Goal: Find contact information: Find contact information

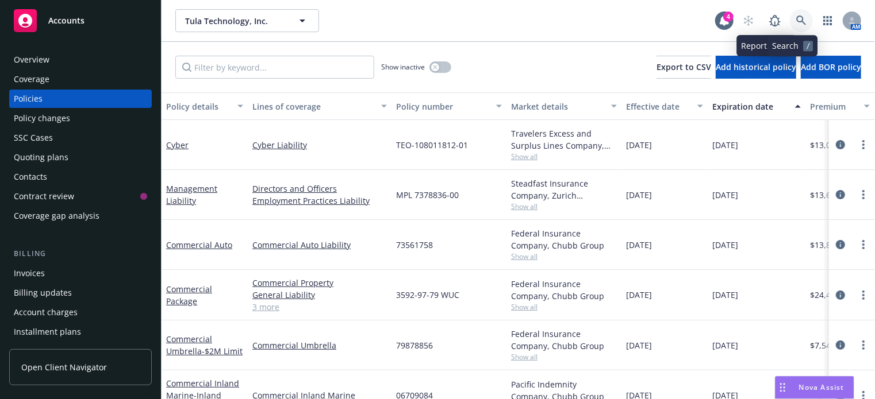
click at [789, 22] on link at bounding box center [800, 20] width 23 height 23
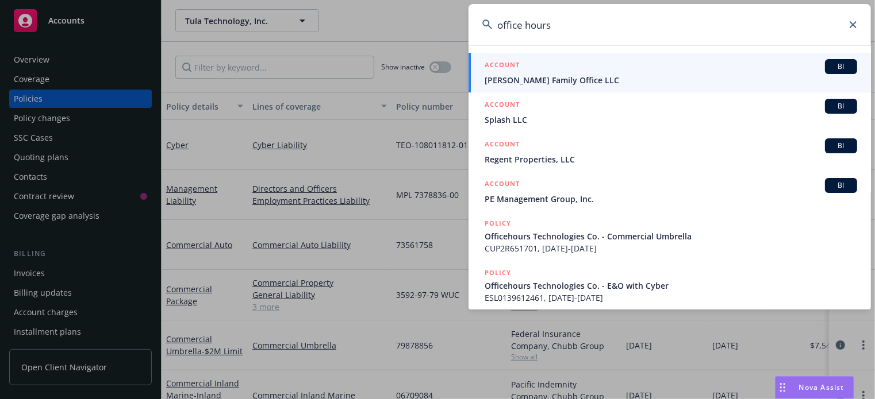
click at [525, 23] on input "office hours" at bounding box center [669, 24] width 402 height 41
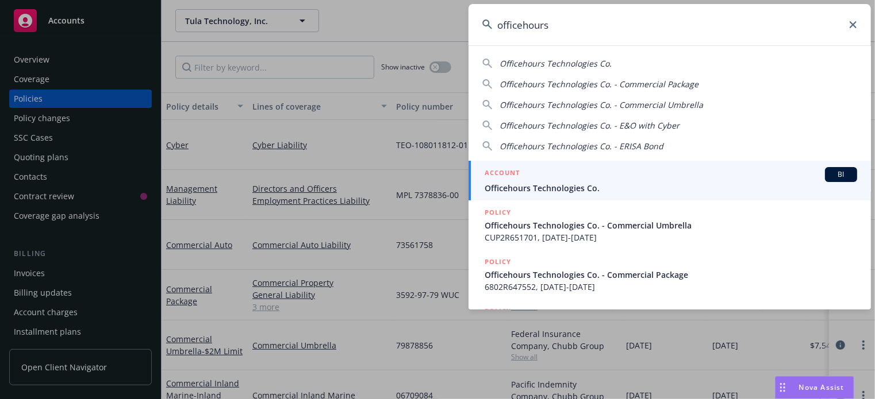
click at [568, 29] on input "officehours" at bounding box center [669, 24] width 402 height 41
type input "officehours"
click at [556, 190] on span "Officehours Technologies Co." at bounding box center [670, 188] width 372 height 12
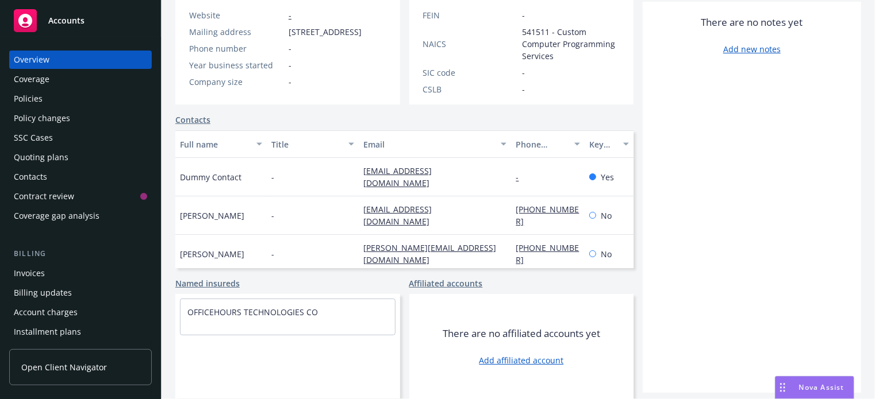
scroll to position [5, 0]
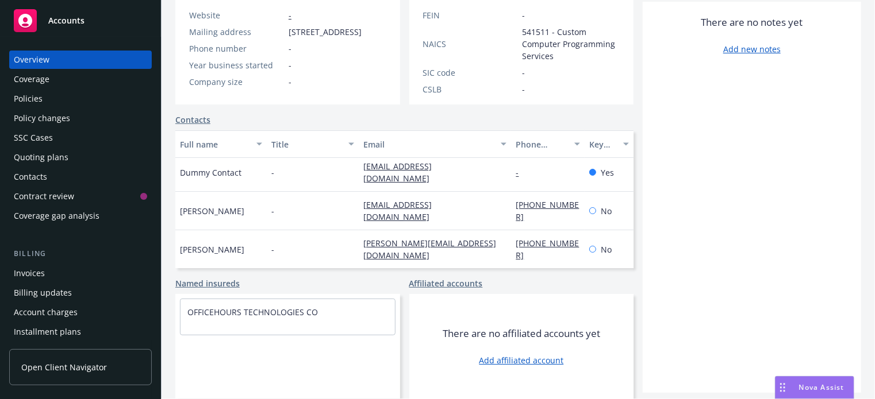
click at [60, 179] on div "Contacts" at bounding box center [80, 177] width 133 height 18
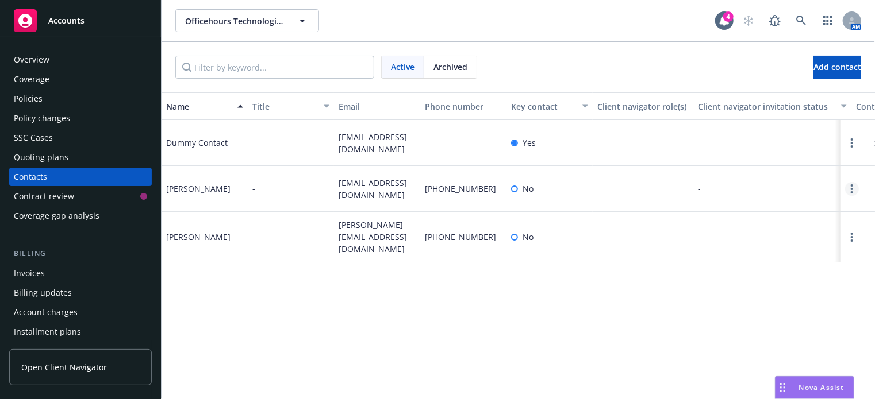
click at [856, 196] on link "Open options" at bounding box center [852, 189] width 14 height 14
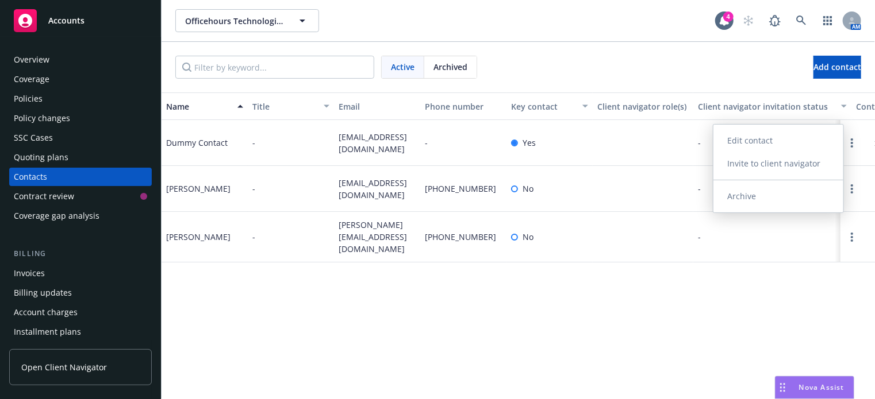
click at [780, 145] on link "Edit contact" at bounding box center [778, 140] width 130 height 23
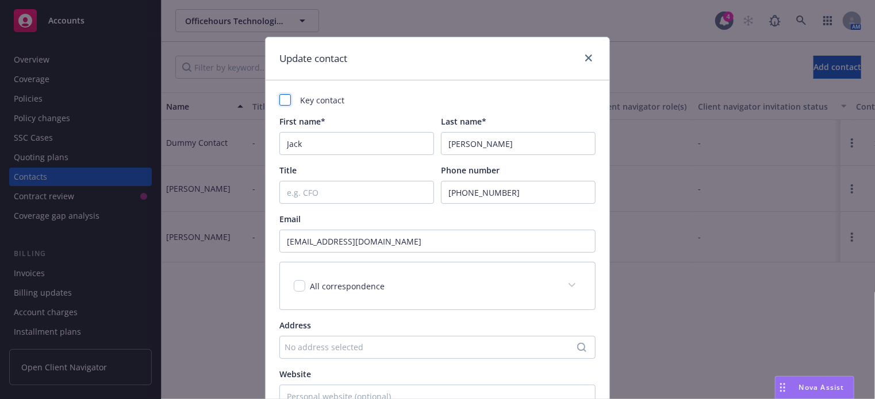
click at [282, 101] on div at bounding box center [284, 99] width 11 height 11
checkbox input "true"
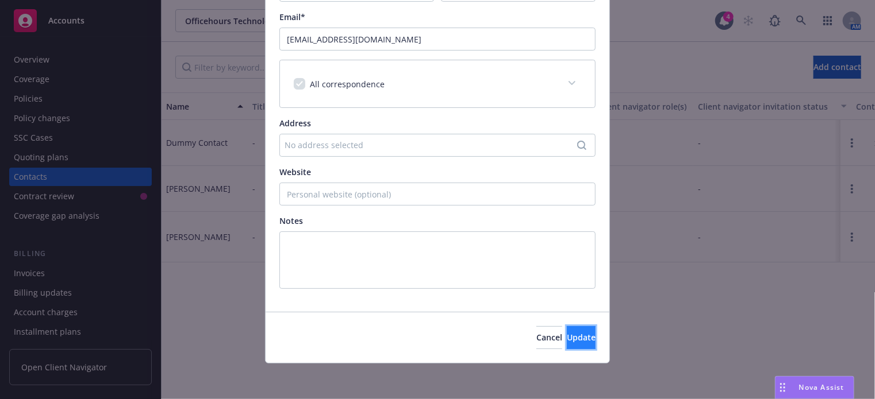
click at [567, 343] on button "Update" at bounding box center [581, 337] width 29 height 23
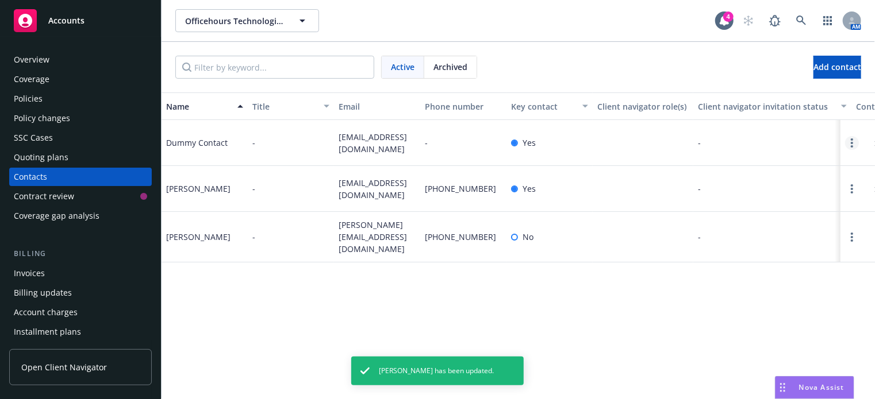
click at [850, 147] on icon "Open options" at bounding box center [851, 142] width 2 height 9
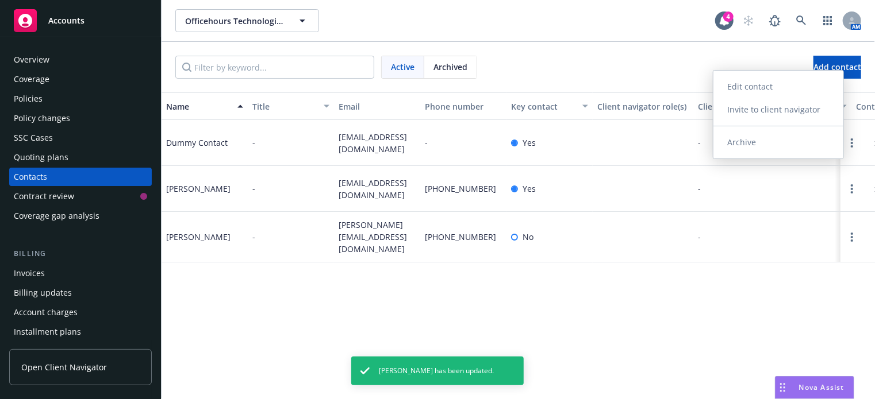
click at [784, 144] on link "Archive" at bounding box center [778, 142] width 130 height 23
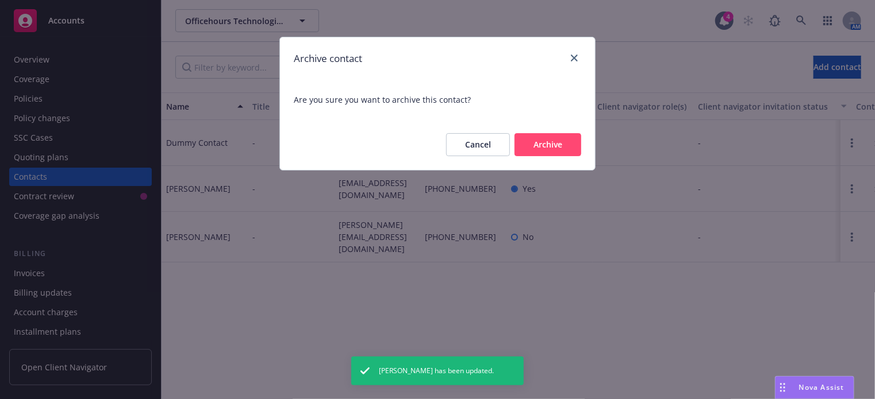
click at [561, 147] on button "Archive" at bounding box center [547, 144] width 67 height 23
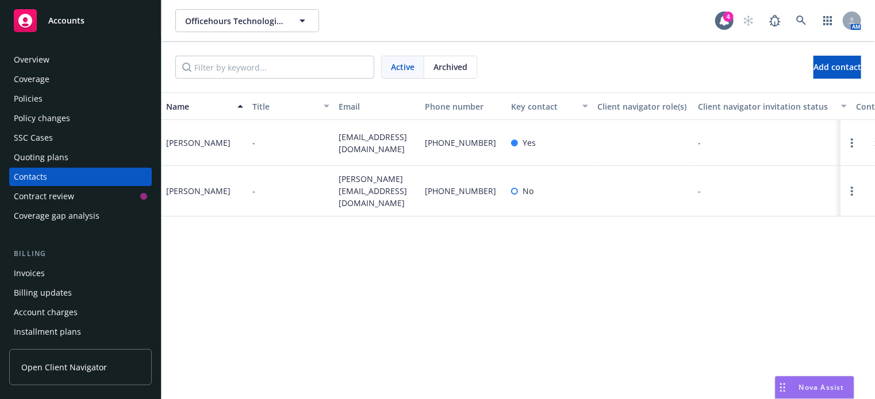
click at [53, 101] on div "Policies" at bounding box center [80, 99] width 133 height 18
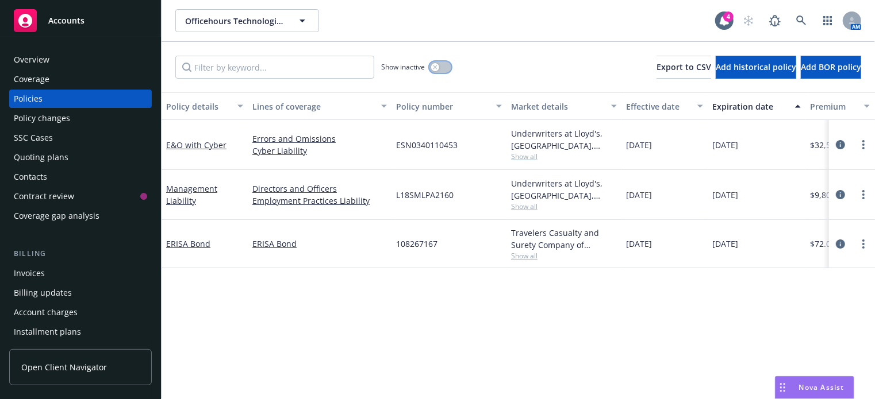
click at [436, 66] on icon "button" at bounding box center [435, 67] width 4 height 4
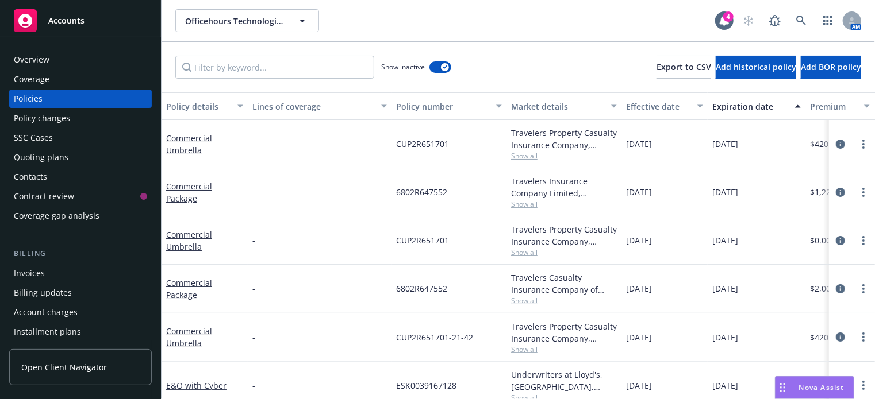
click at [740, 111] on div "Expiration date" at bounding box center [750, 107] width 76 height 12
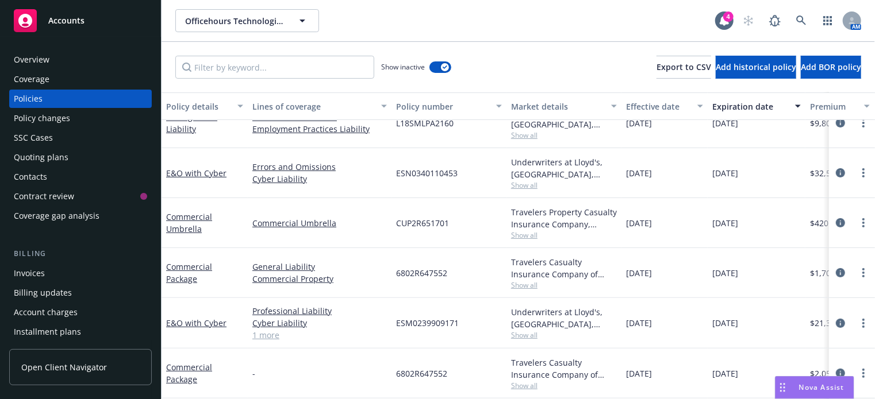
scroll to position [72, 0]
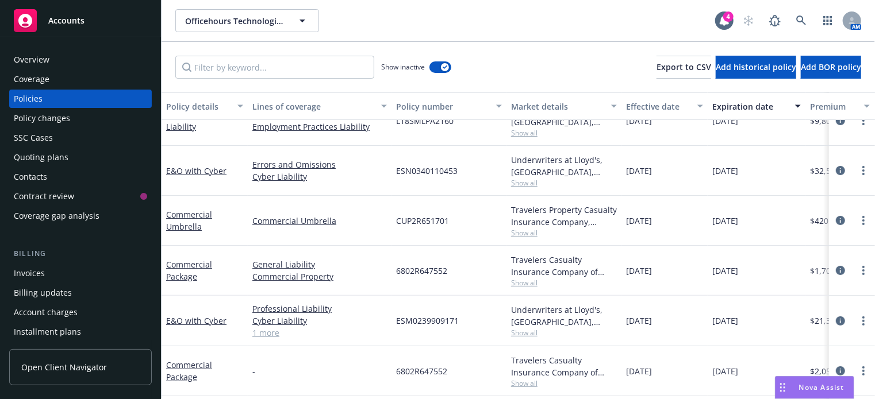
click at [428, 271] on span "6802R647552" at bounding box center [421, 271] width 51 height 12
copy span "6802R647552"
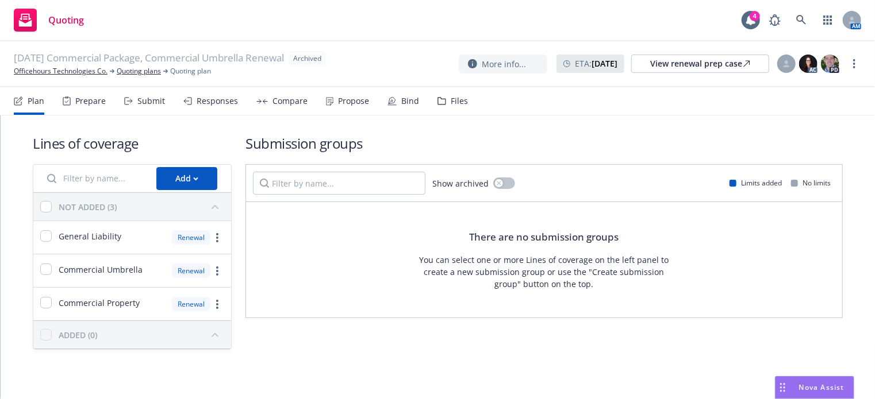
click at [344, 97] on div "Propose" at bounding box center [353, 101] width 31 height 9
